Goal: Task Accomplishment & Management: Use online tool/utility

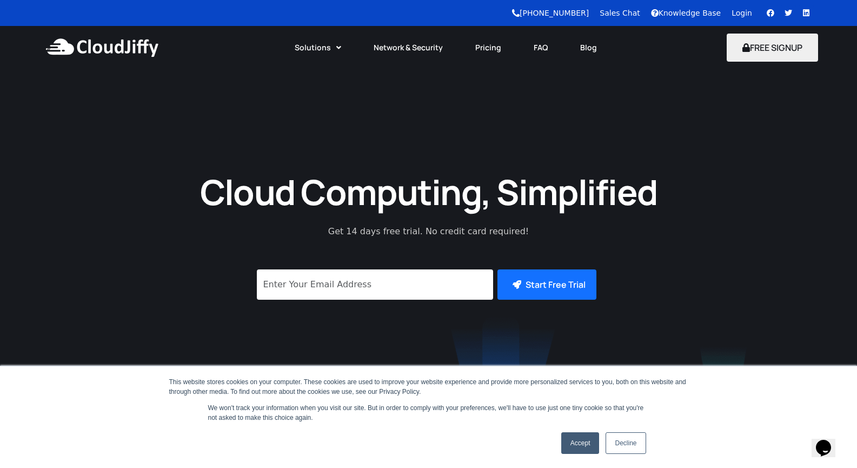
click at [744, 15] on link "Login" at bounding box center [742, 13] width 21 height 9
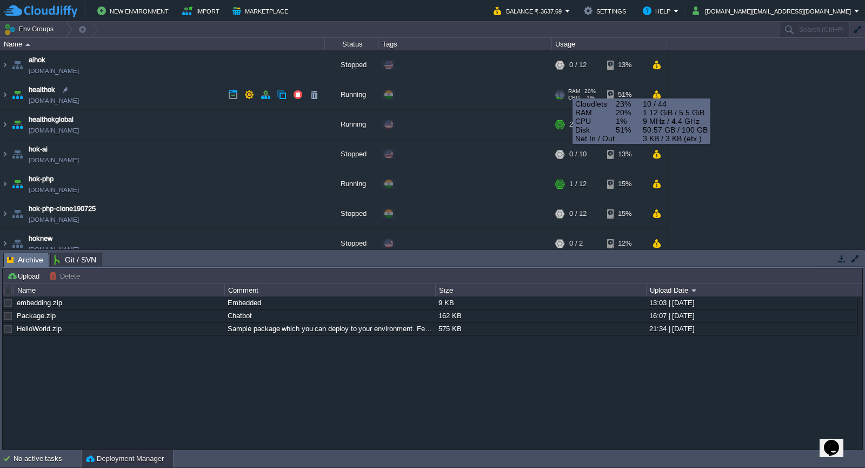
click at [565, 89] on div "RAM 20% CPU 1% 10 / 44" at bounding box center [580, 94] width 52 height 29
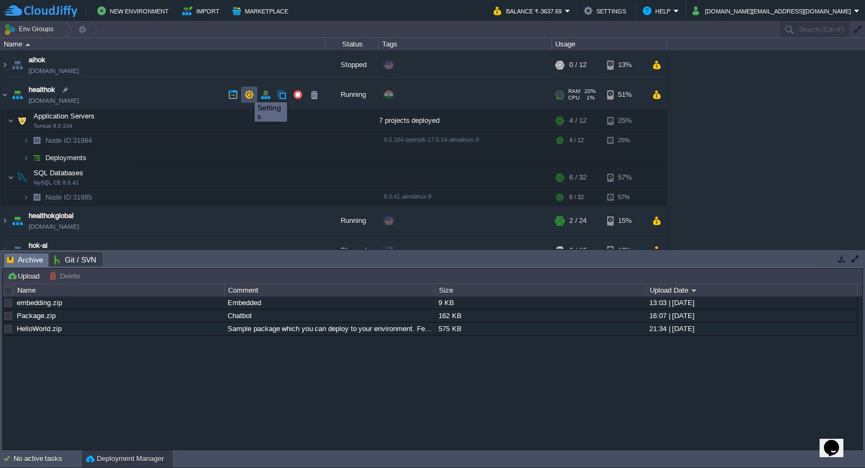
click at [247, 92] on button "button" at bounding box center [249, 95] width 10 height 10
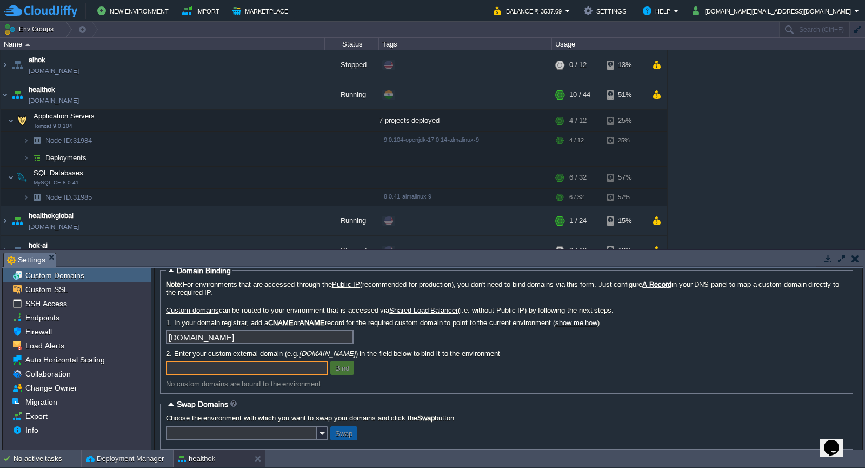
scroll to position [8, 0]
click at [39, 294] on span "Custom SSL" at bounding box center [46, 290] width 47 height 10
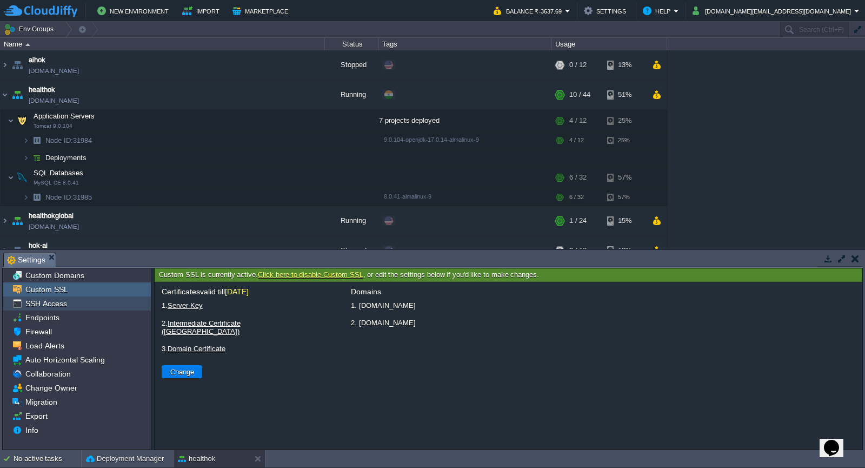
click at [38, 302] on span "SSH Access" at bounding box center [45, 304] width 45 height 10
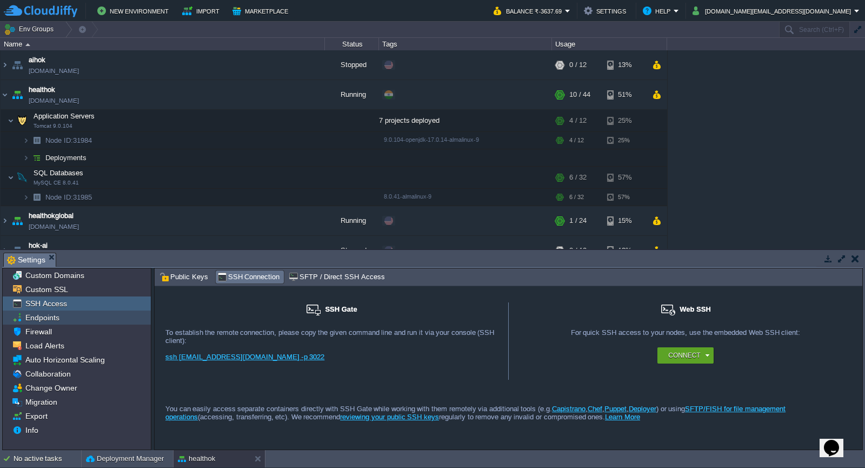
click at [39, 320] on span "Endpoints" at bounding box center [42, 318] width 38 height 10
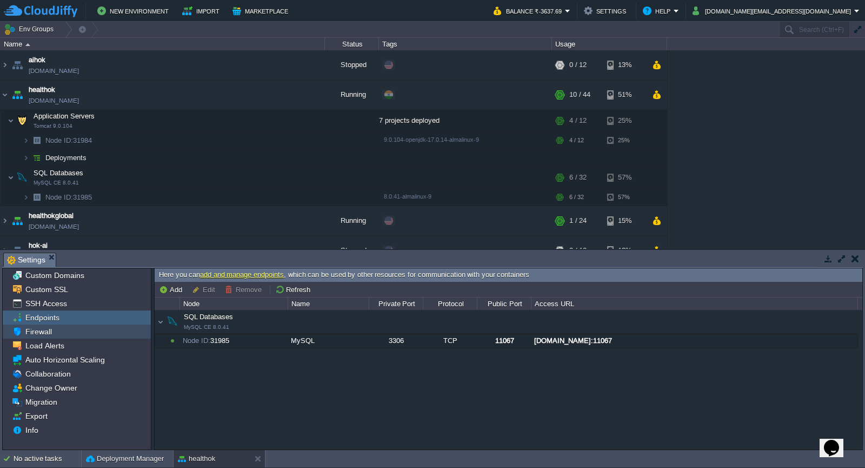
click at [37, 334] on span "Firewall" at bounding box center [38, 332] width 30 height 10
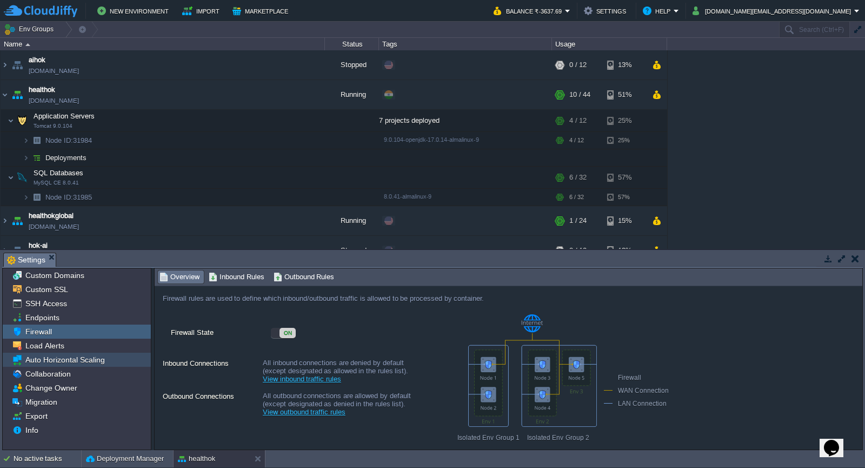
click at [34, 355] on div "Auto Horizontal Scaling" at bounding box center [77, 360] width 148 height 14
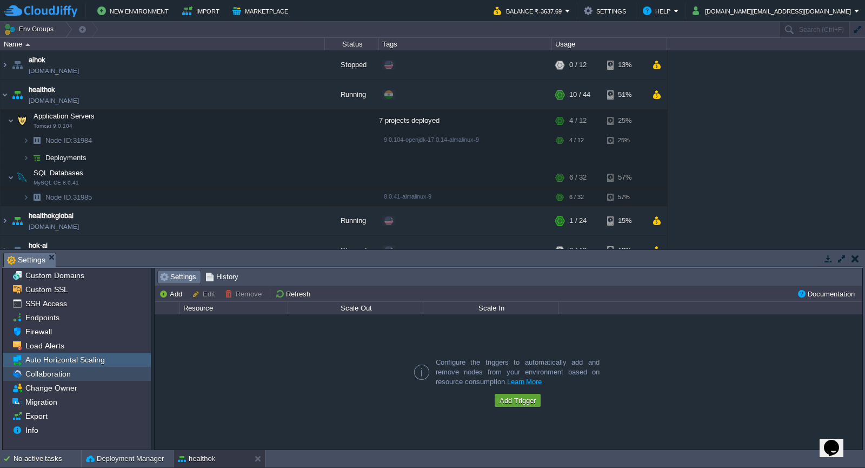
click at [41, 377] on span "Collaboration" at bounding box center [47, 374] width 49 height 10
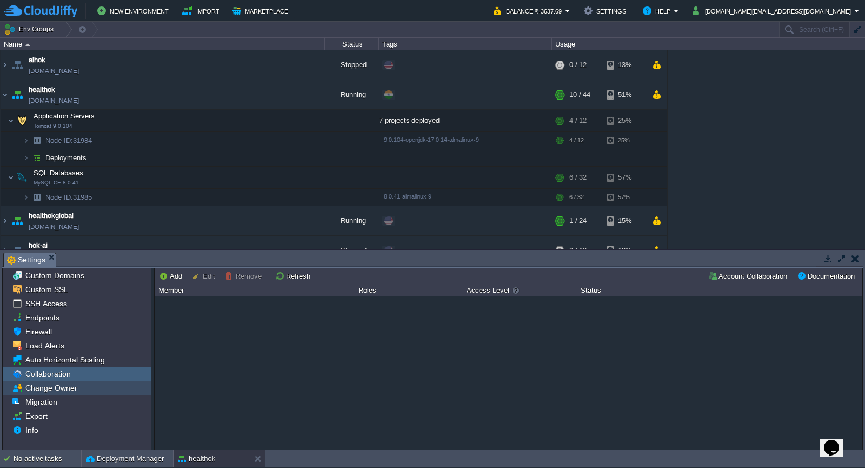
click at [41, 381] on div "Change Owner" at bounding box center [77, 388] width 148 height 14
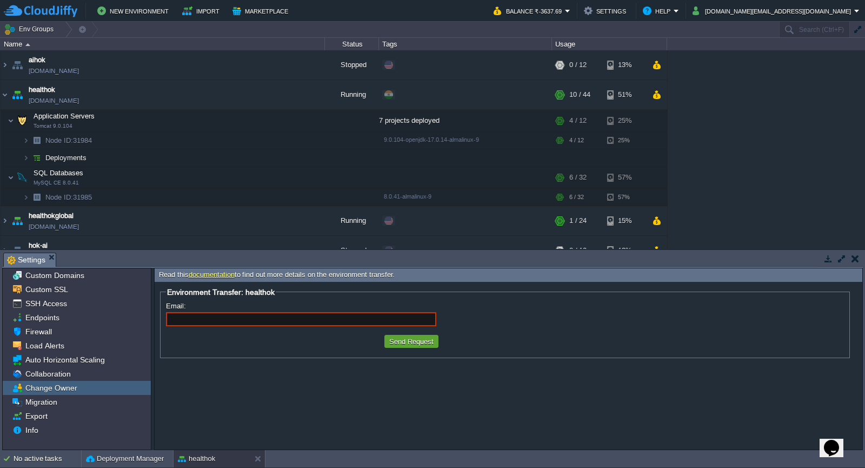
click at [47, 391] on span "Change Owner" at bounding box center [51, 388] width 56 height 10
click at [45, 358] on span "Auto Horizontal Scaling" at bounding box center [64, 360] width 83 height 10
